Goal: Transaction & Acquisition: Purchase product/service

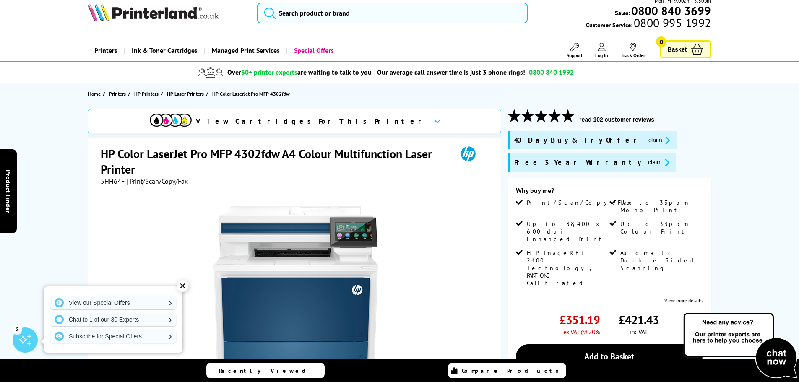
scroll to position [42, 0]
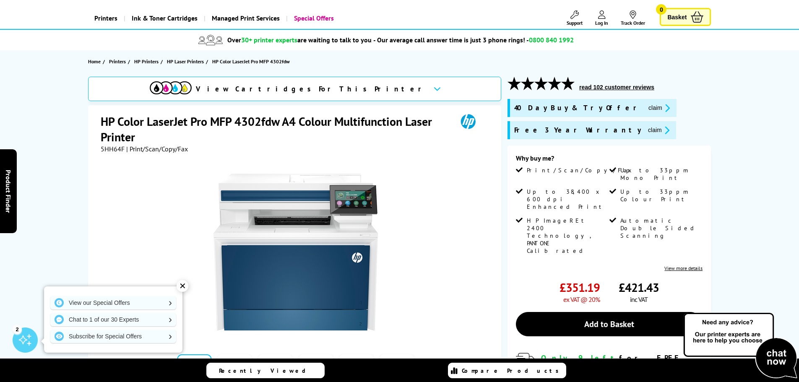
click at [579, 188] on span "Up to 38,400 x 600 dpi Enhanced Print" at bounding box center [567, 199] width 81 height 23
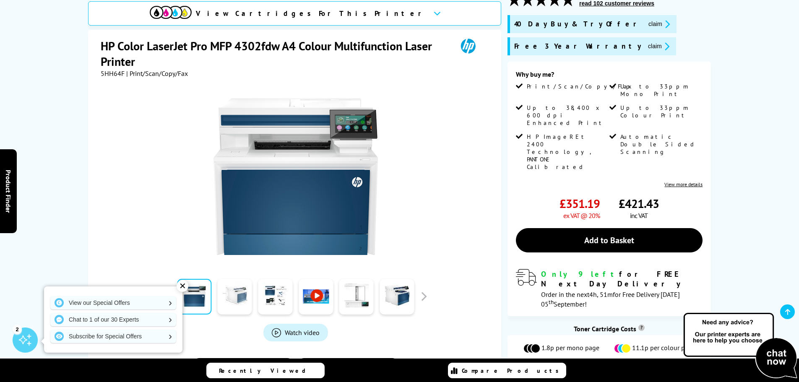
click at [229, 279] on link at bounding box center [235, 297] width 34 height 36
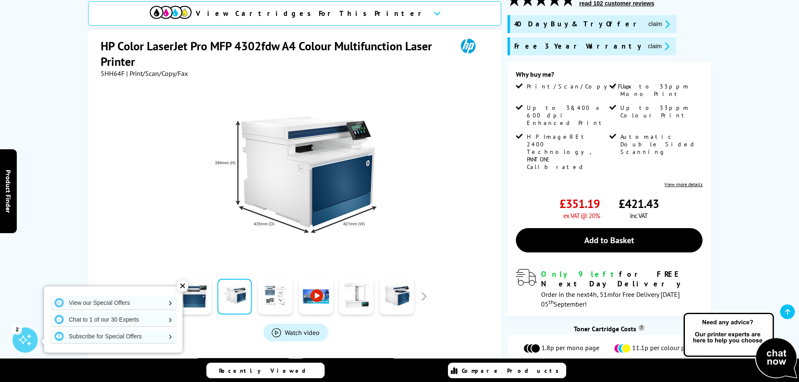
click at [260, 285] on link at bounding box center [275, 297] width 34 height 36
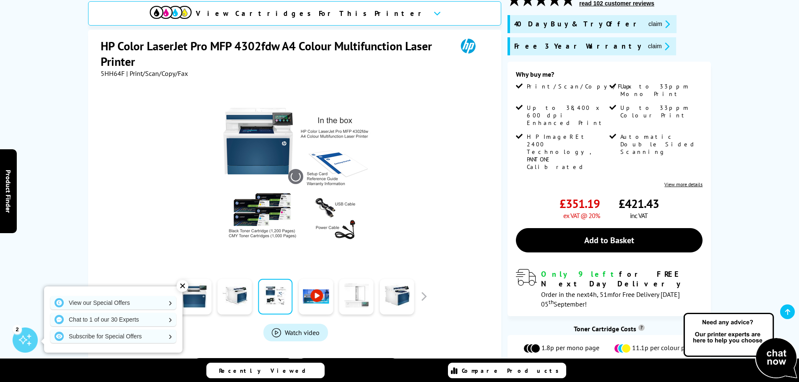
click at [358, 303] on link at bounding box center [356, 297] width 34 height 36
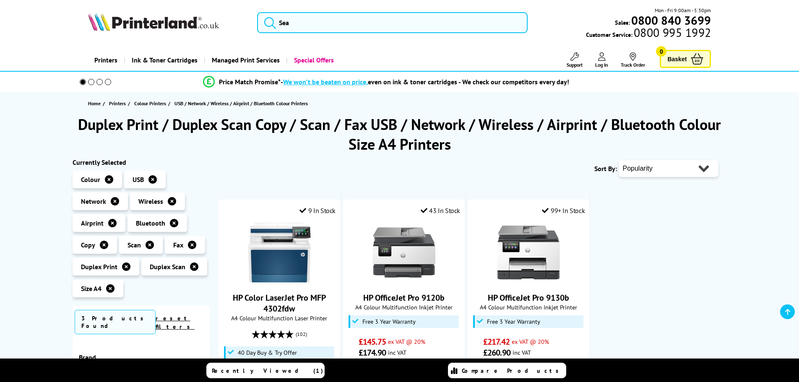
scroll to position [420, 0]
